Goal: Communication & Community: Answer question/provide support

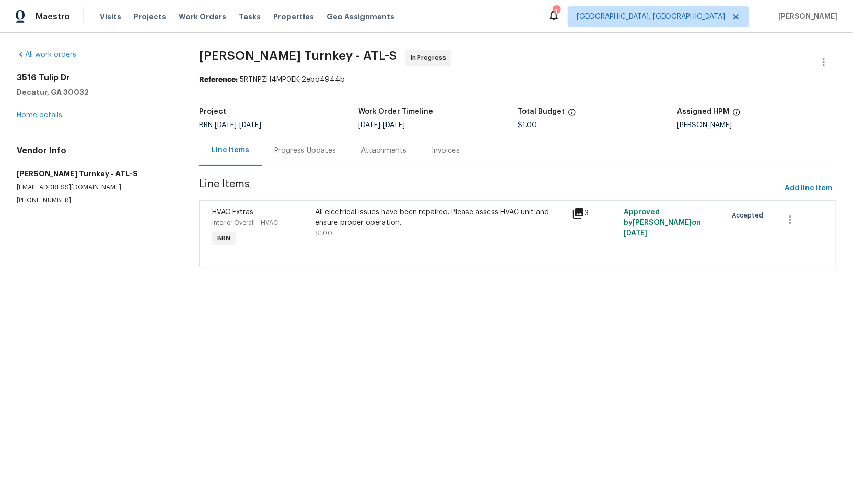
click at [289, 146] on div "Progress Updates" at bounding box center [305, 151] width 62 height 10
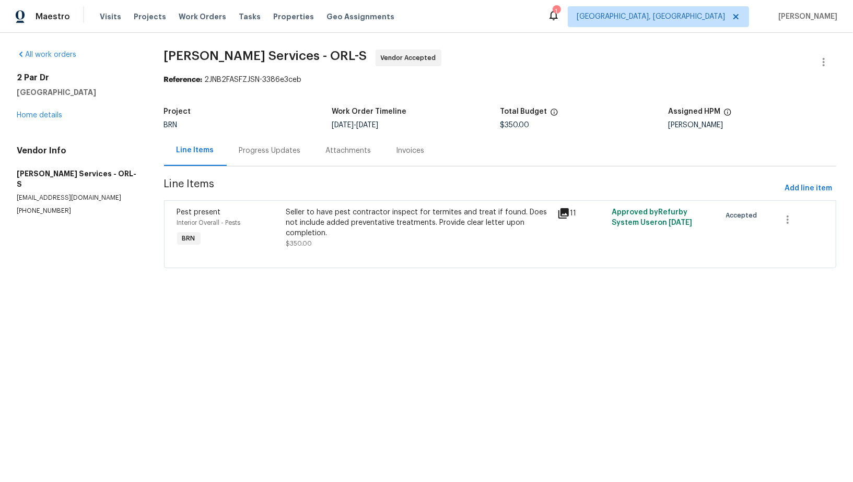
click at [268, 148] on div "Progress Updates" at bounding box center [270, 151] width 62 height 10
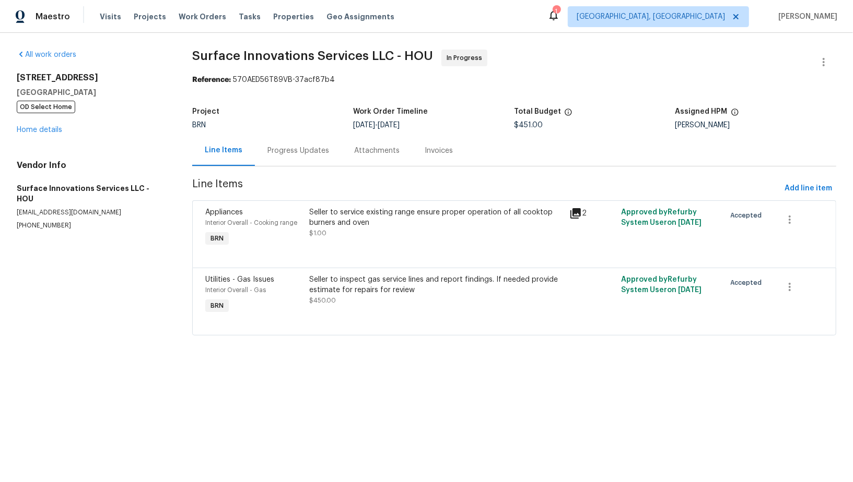
click at [300, 158] on div "Progress Updates" at bounding box center [298, 150] width 87 height 31
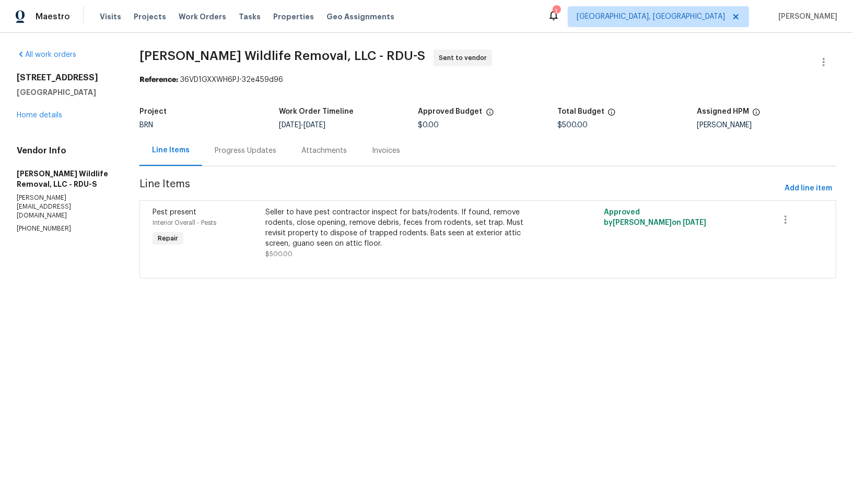
click at [253, 143] on div "Progress Updates" at bounding box center [245, 150] width 87 height 31
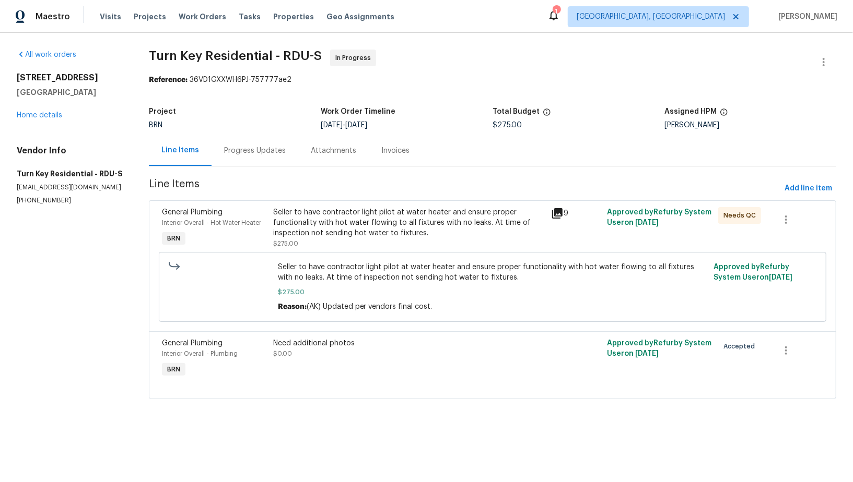
click at [245, 148] on div "Progress Updates" at bounding box center [255, 151] width 62 height 10
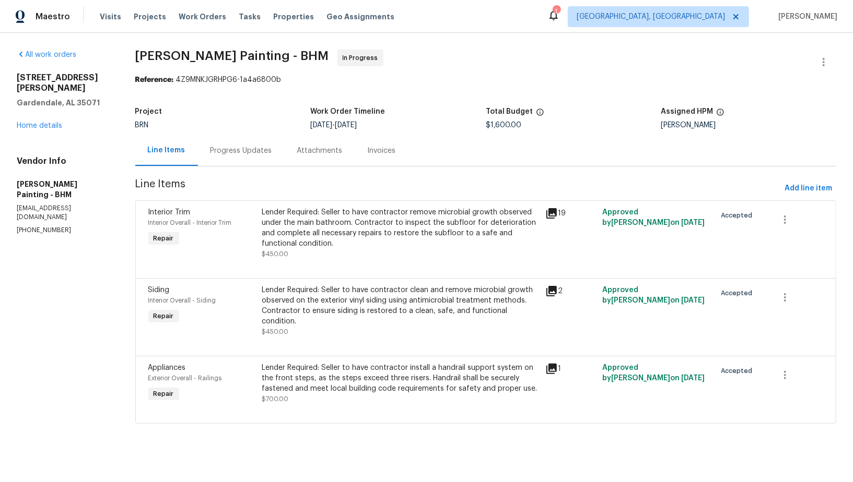
click at [272, 146] on div "Progress Updates" at bounding box center [241, 151] width 62 height 10
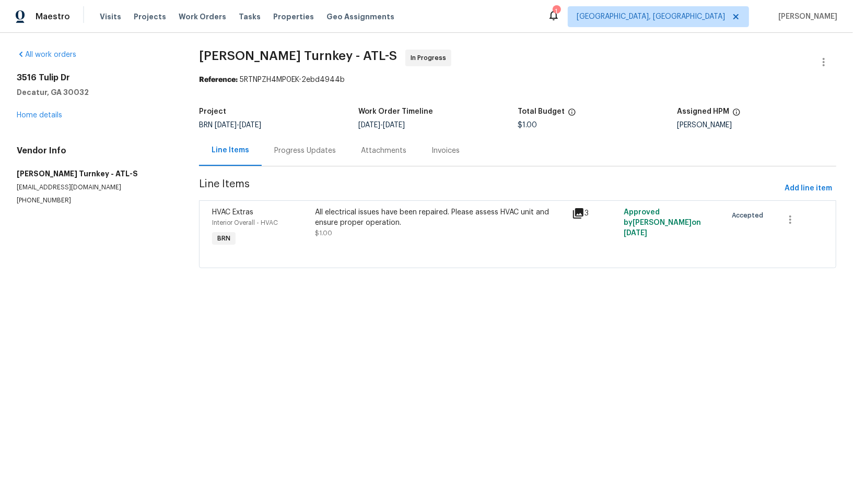
click at [309, 146] on div "Progress Updates" at bounding box center [305, 151] width 62 height 10
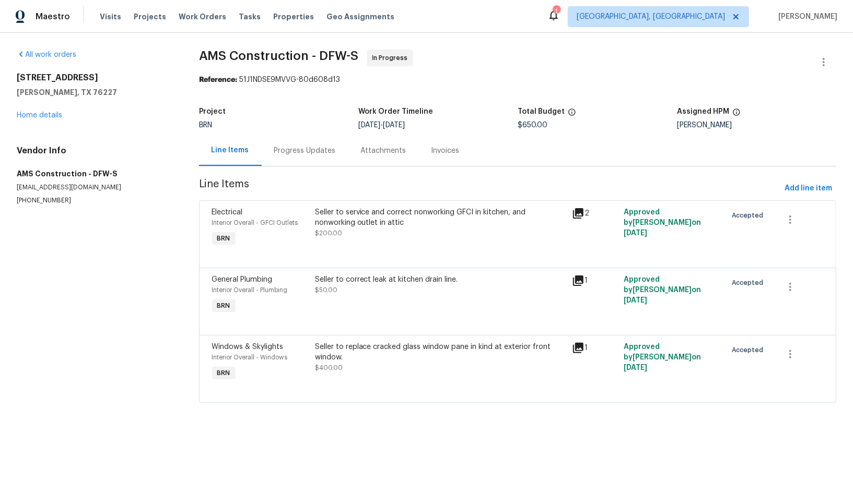
click at [299, 159] on div "Progress Updates" at bounding box center [305, 150] width 87 height 31
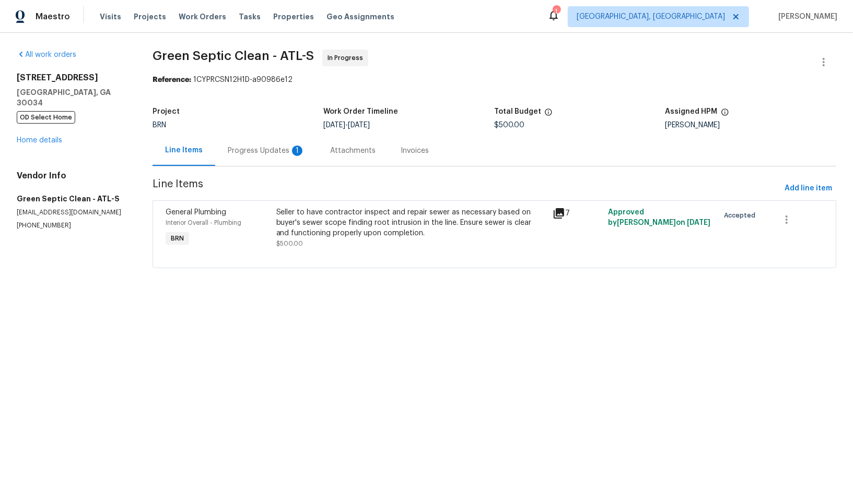
click at [255, 158] on div "Progress Updates 1" at bounding box center [266, 150] width 102 height 31
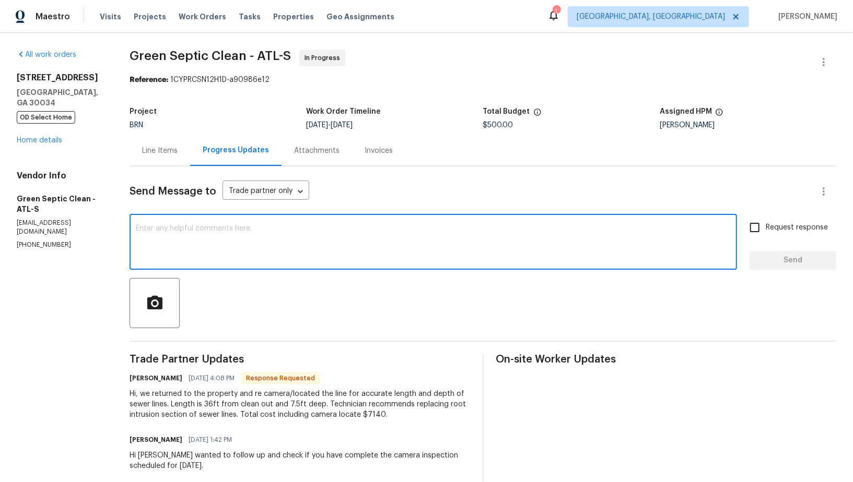
click at [238, 242] on textarea at bounding box center [433, 243] width 595 height 37
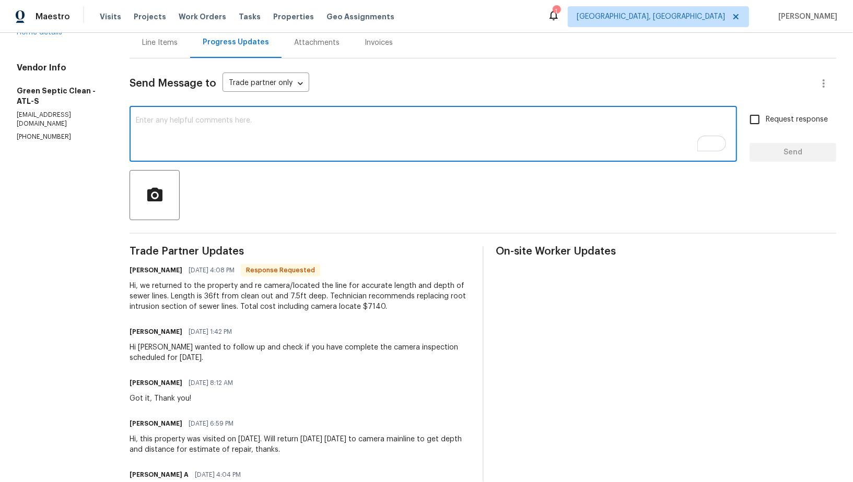
scroll to position [84, 0]
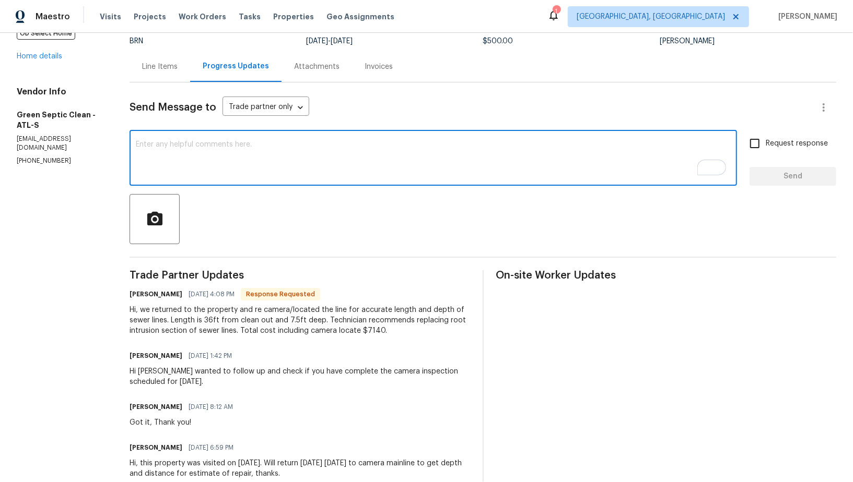
click at [221, 143] on textarea "To enrich screen reader interactions, please activate Accessibility in Grammarl…" at bounding box center [433, 159] width 595 height 37
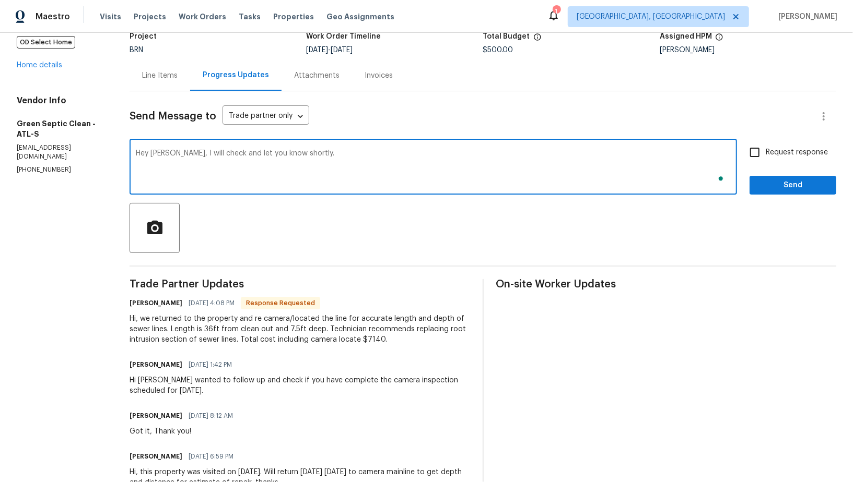
type textarea "Hey Joe, I will check and let you know shortly."
click at [761, 160] on input "Request response" at bounding box center [754, 152] width 22 height 22
checkbox input "true"
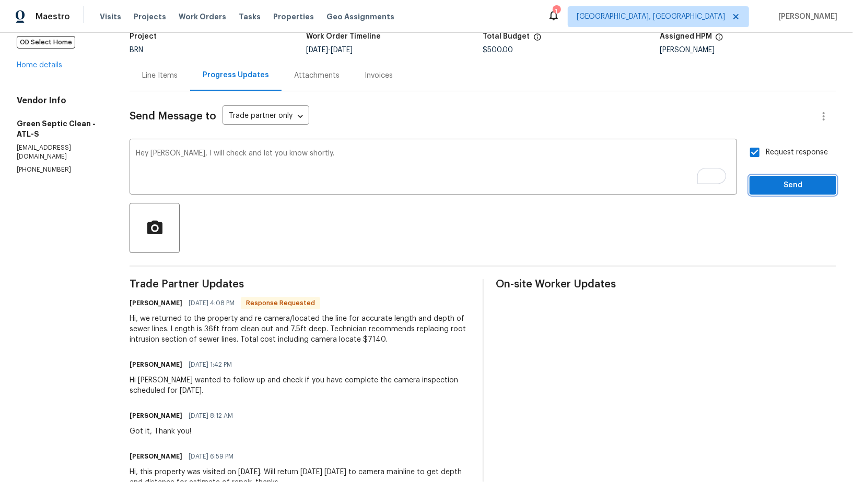
click at [775, 185] on span "Send" at bounding box center [793, 185] width 70 height 13
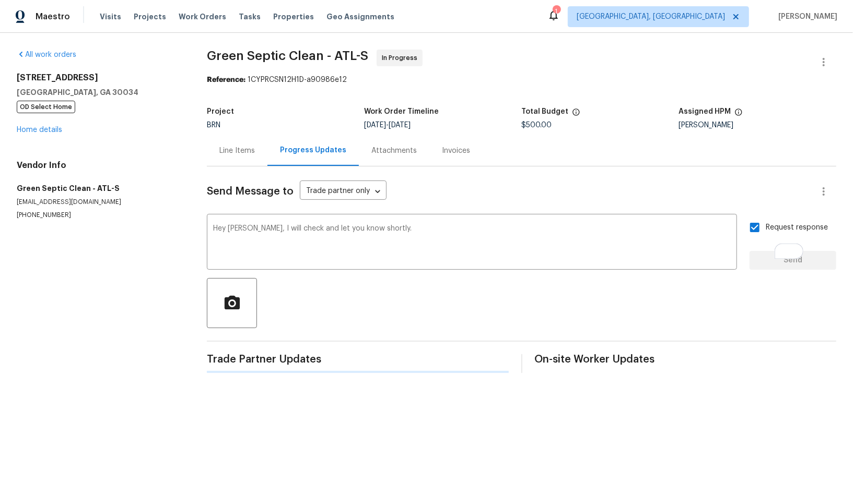
scroll to position [0, 0]
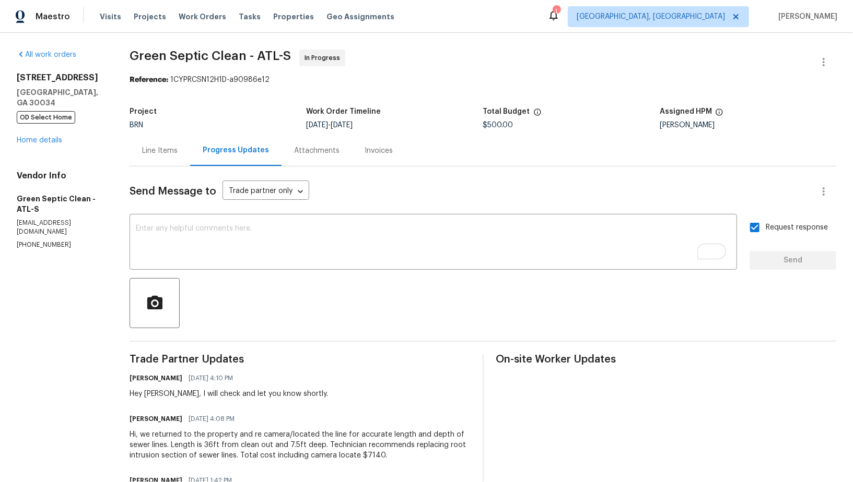
click at [169, 145] on div "Line Items" at bounding box center [159, 150] width 61 height 31
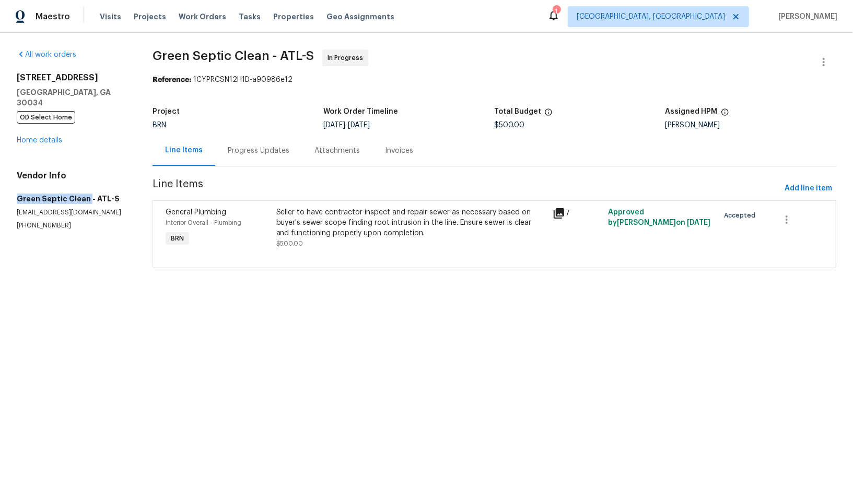
drag, startPoint x: 10, startPoint y: 191, endPoint x: 86, endPoint y: 191, distance: 75.7
click at [86, 191] on div "All work orders 2685 Rainbow Ridge Rd Decatur, GA 30034 OD Select Home Home det…" at bounding box center [426, 165] width 853 height 265
copy h5 "Green Septic Clean"
click at [317, 238] on div "Seller to have contractor inspect and repair sewer as necessary based on buyer'…" at bounding box center [411, 222] width 270 height 31
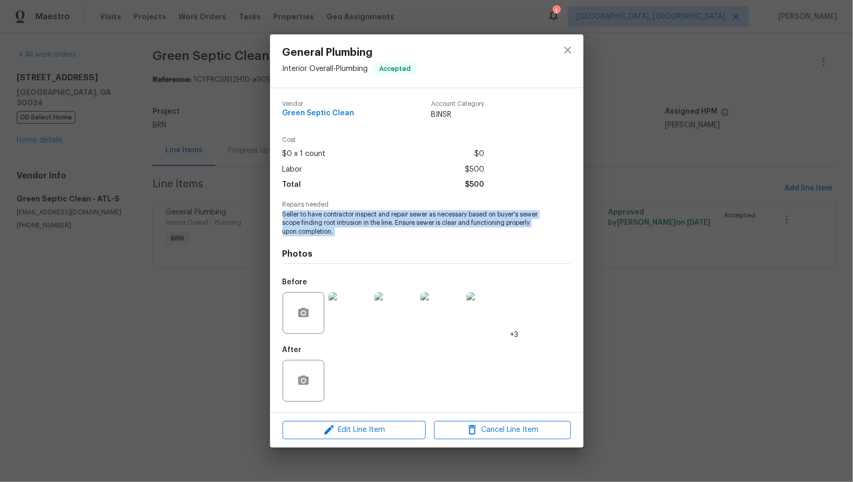
drag, startPoint x: 277, startPoint y: 214, endPoint x: 365, endPoint y: 245, distance: 93.8
click at [365, 245] on div "Vendor Green Septic Clean Account Category BINSR Cost $0 x 1 count $0 Labor $50…" at bounding box center [426, 250] width 313 height 324
copy span "Seller to have contractor inspect and repair sewer as necessary based on buyer'…"
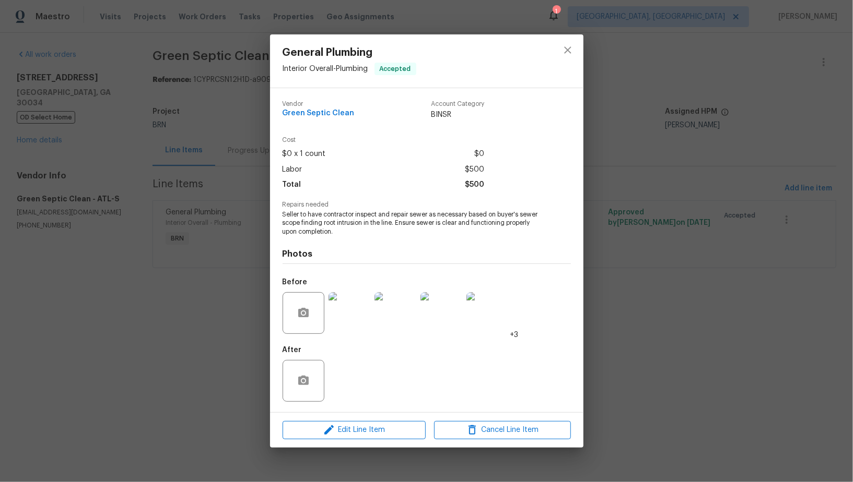
click at [234, 134] on div "General Plumbing Interior Overall - Plumbing Accepted Vendor Green Septic Clean…" at bounding box center [426, 241] width 853 height 482
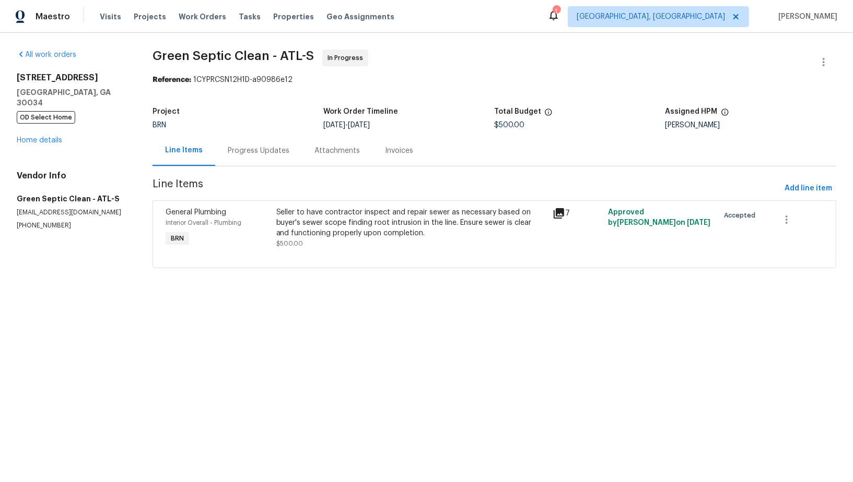
click at [250, 163] on div "Progress Updates" at bounding box center [258, 150] width 87 height 31
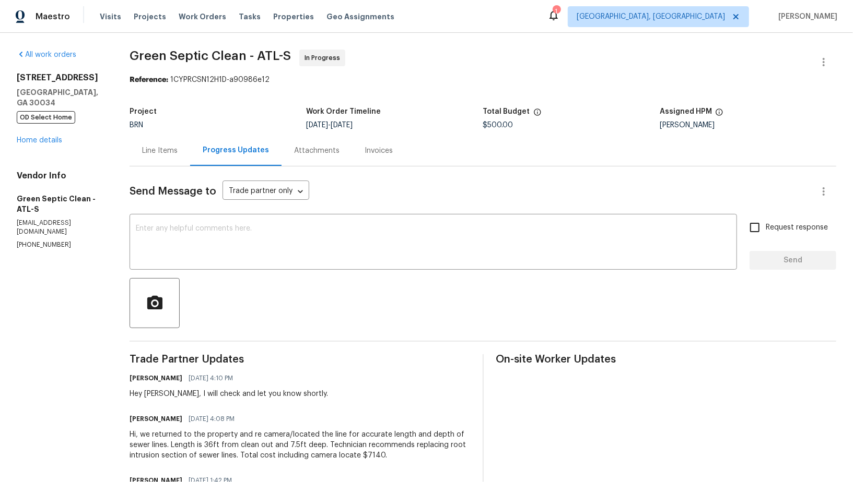
scroll to position [180, 0]
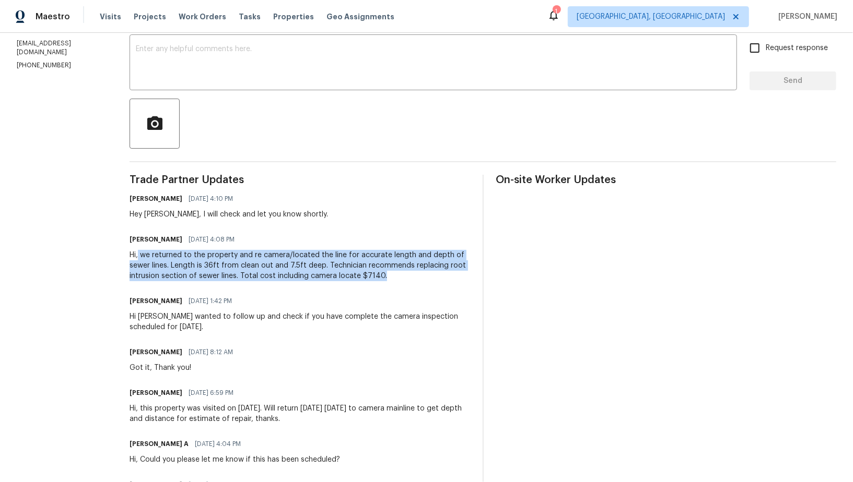
drag, startPoint x: 143, startPoint y: 255, endPoint x: 388, endPoint y: 278, distance: 246.5
click at [388, 278] on div "Hi, we returned to the property and re camera/located the line for accurate len…" at bounding box center [299, 265] width 340 height 31
copy div "we returned to the property and re camera/located the line for accurate length …"
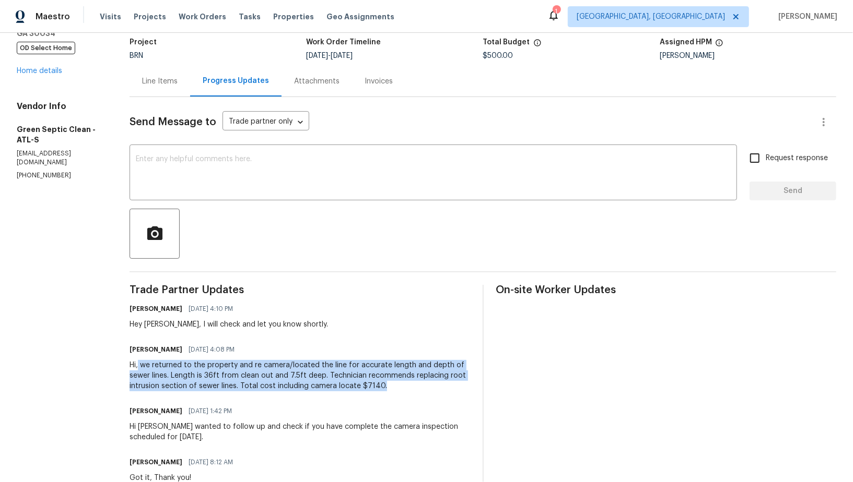
scroll to position [0, 0]
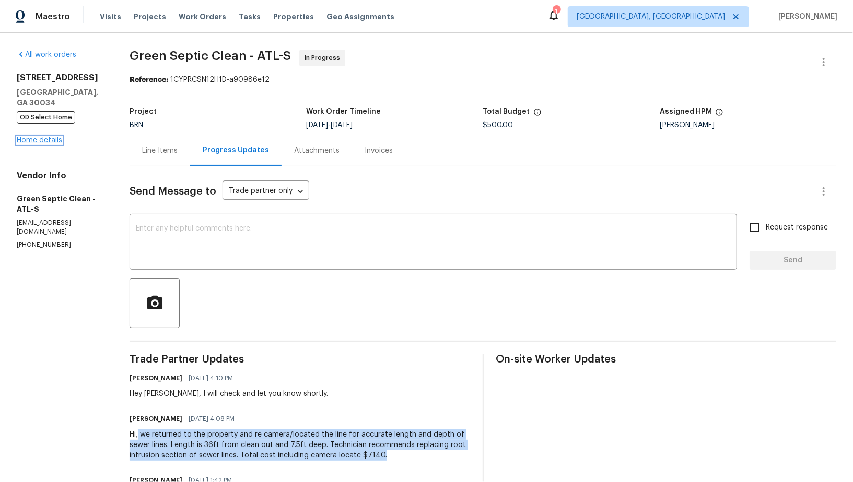
click at [43, 140] on link "Home details" at bounding box center [39, 140] width 45 height 7
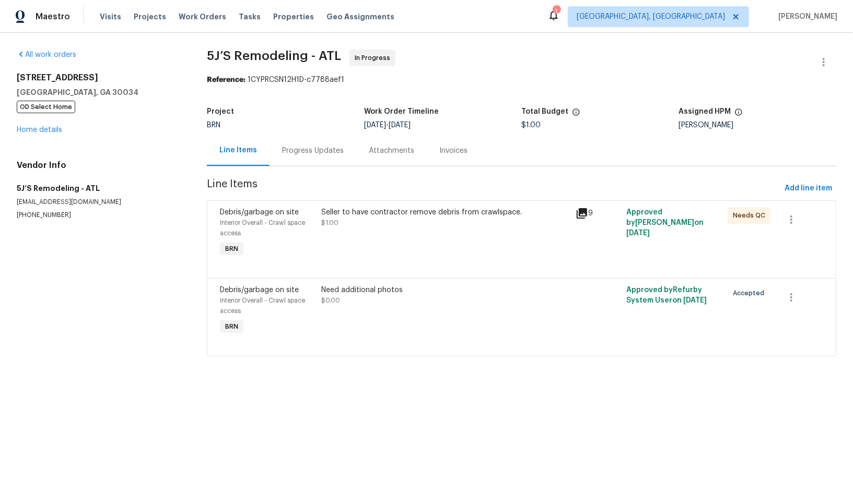
click at [284, 152] on div "Progress Updates" at bounding box center [313, 151] width 62 height 10
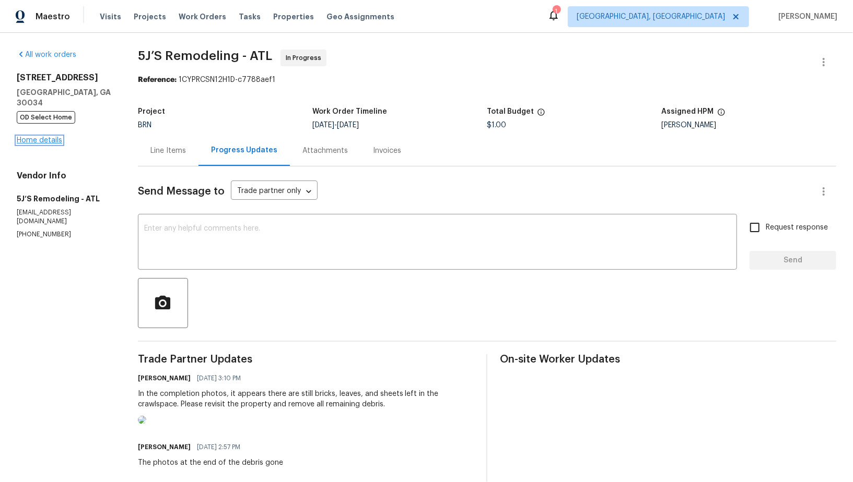
click at [37, 137] on link "Home details" at bounding box center [39, 140] width 45 height 7
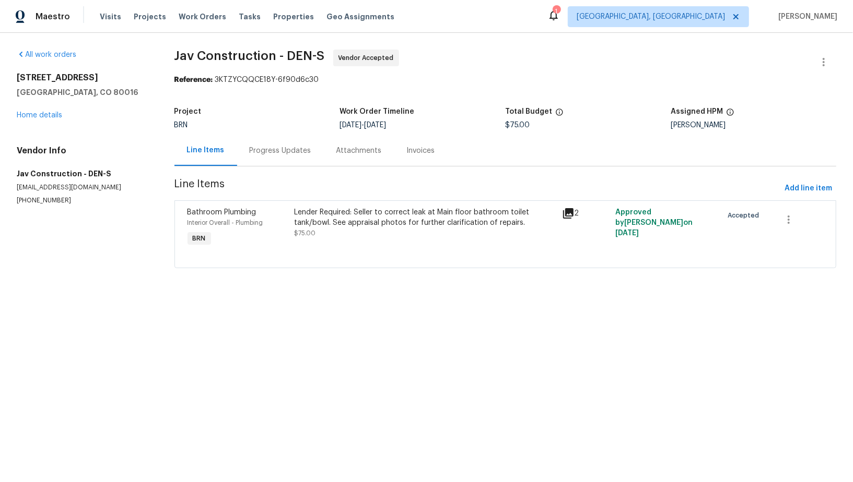
click at [257, 164] on div "Progress Updates" at bounding box center [280, 150] width 87 height 31
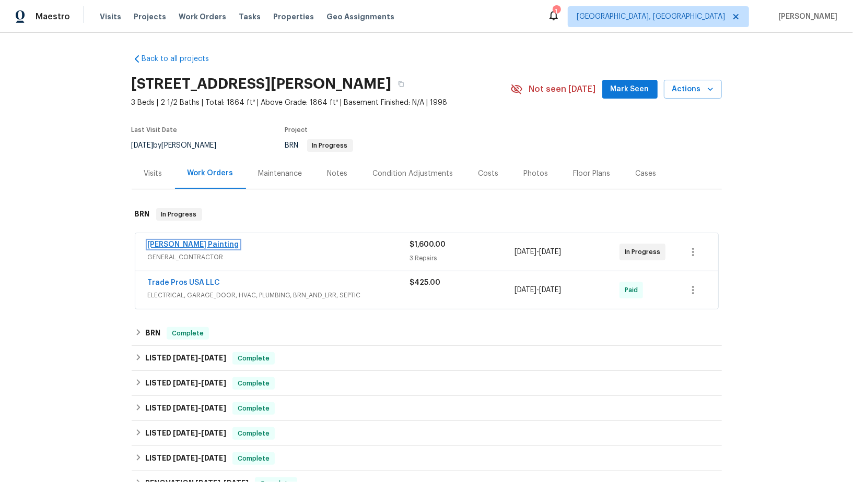
click at [175, 245] on link "[PERSON_NAME] Painting" at bounding box center [193, 244] width 91 height 7
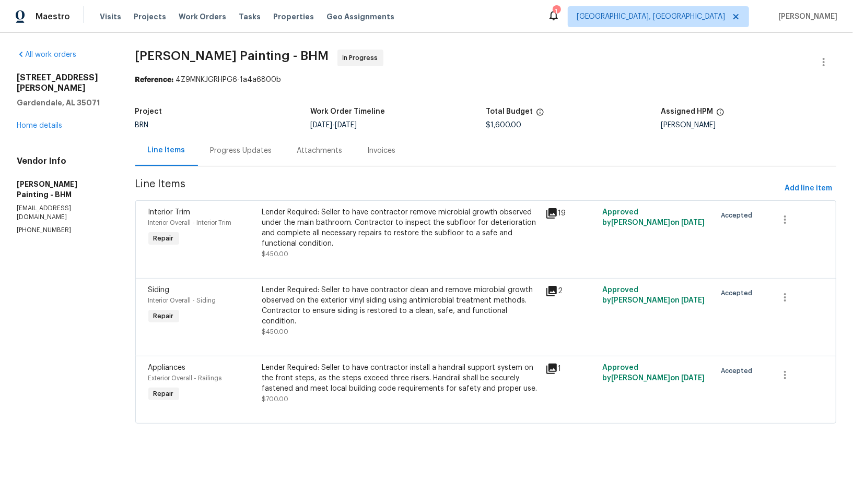
click at [272, 148] on div "Progress Updates" at bounding box center [241, 151] width 62 height 10
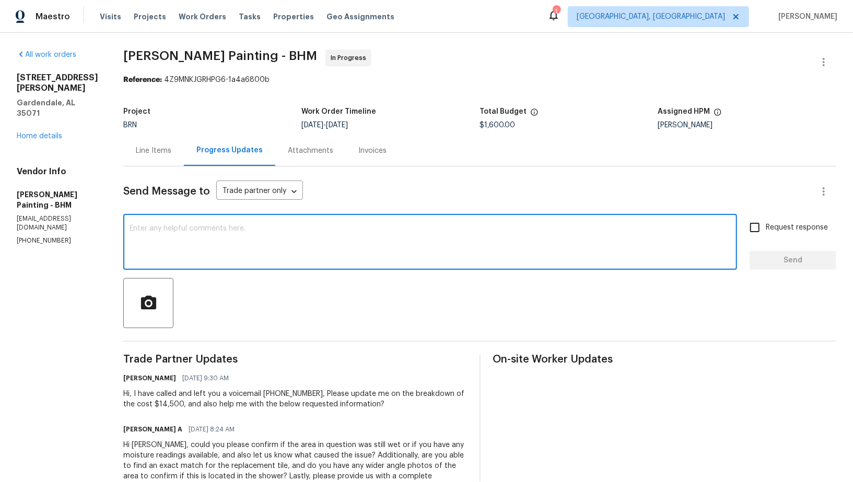
click at [284, 254] on textarea at bounding box center [429, 243] width 601 height 37
paste textarea "The details are not yet uploaded in the portal. Is there any update on this?"
click at [213, 229] on textarea "Hey, The details are not yet uploaded in the portal. Is there any update on thi…" at bounding box center [429, 243] width 601 height 37
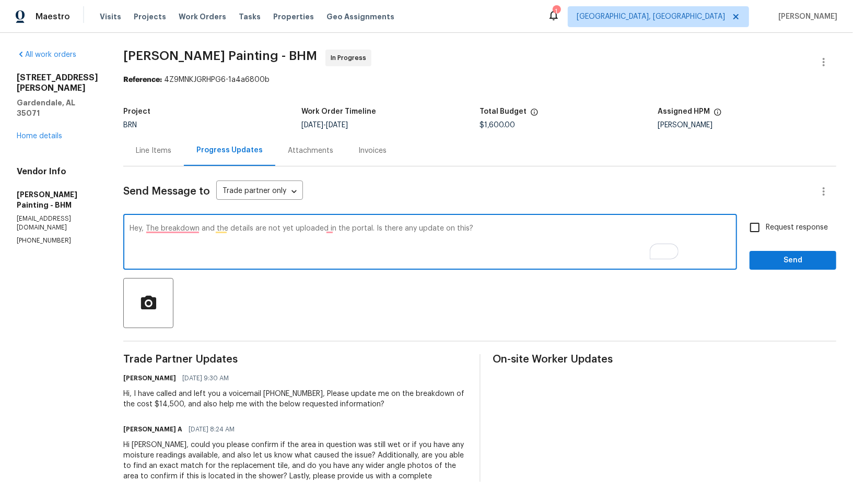
click at [375, 229] on textarea "Hey, The breakdown and the details are not yet uploaded in the portal. Is there…" at bounding box center [429, 243] width 601 height 37
click at [382, 229] on textarea "Hey, The breakdown and the details are not yet uploaded in the portal. Is there…" at bounding box center [429, 243] width 601 height 37
click at [228, 226] on textarea "Hey, The breakdown and the details are not yet uploaded to the portal. Is there…" at bounding box center [429, 243] width 601 height 37
click at [536, 228] on textarea "Hey, the breakdown and the details are not yet uploaded to the portal. Is there…" at bounding box center [429, 243] width 601 height 37
type textarea "Hey, the breakdown and the details are not yet uploaded to the portal. Is there…"
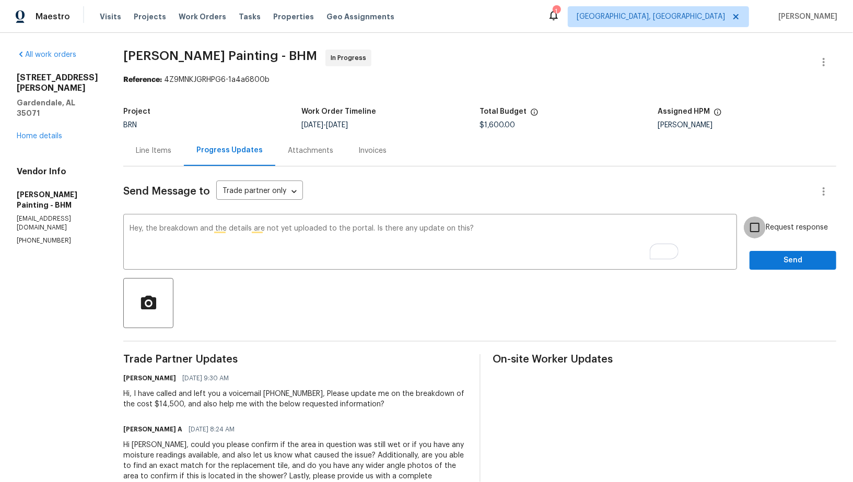
click at [759, 229] on input "Request response" at bounding box center [754, 228] width 22 height 22
checkbox input "true"
click at [786, 265] on span "Send" at bounding box center [793, 260] width 70 height 13
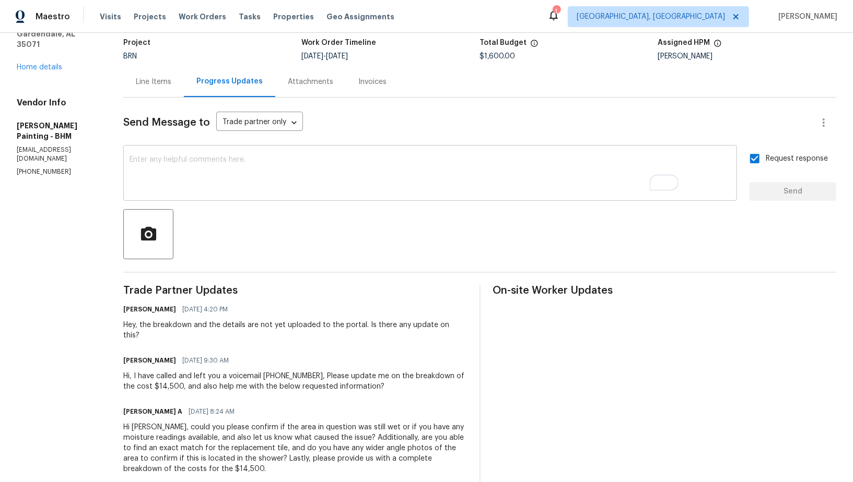
scroll to position [103, 0]
